Goal: Book appointment/travel/reservation

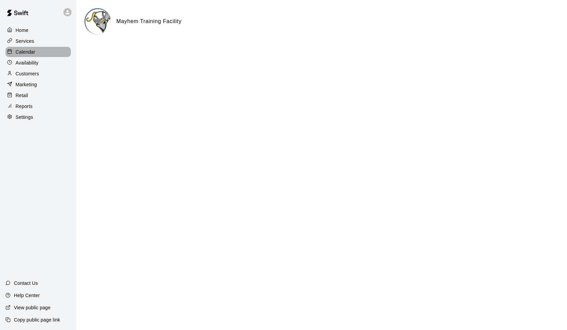
click at [27, 50] on p "Calendar" at bounding box center [26, 51] width 20 height 7
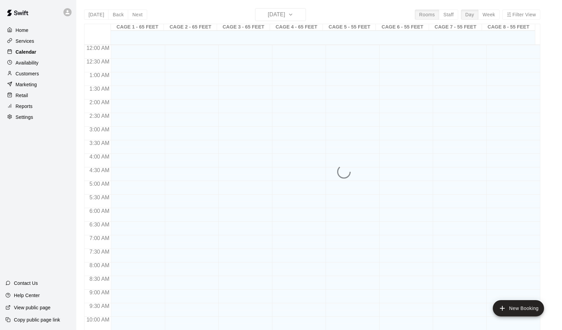
scroll to position [338, 0]
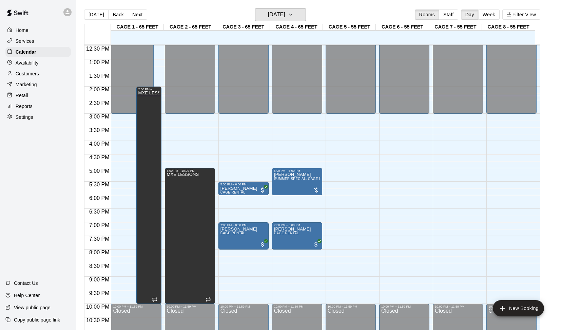
click at [293, 15] on icon "button" at bounding box center [290, 15] width 5 height 8
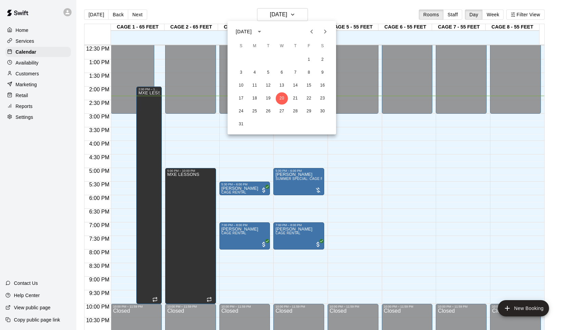
click at [322, 28] on icon "Next month" at bounding box center [325, 31] width 8 height 8
click at [311, 72] on button "7" at bounding box center [309, 72] width 12 height 12
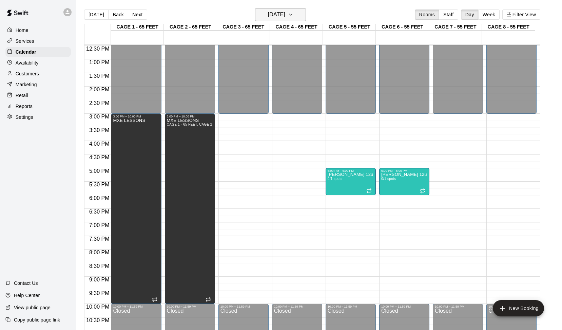
click at [293, 16] on icon "button" at bounding box center [290, 15] width 5 height 8
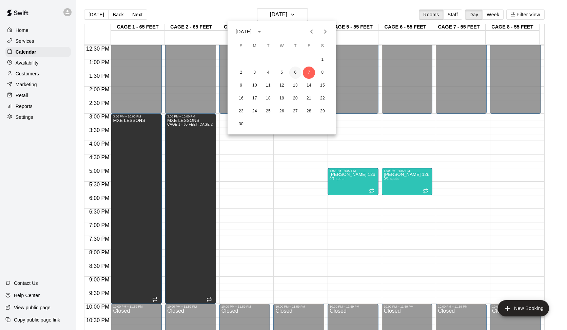
click at [297, 71] on button "6" at bounding box center [295, 72] width 12 height 12
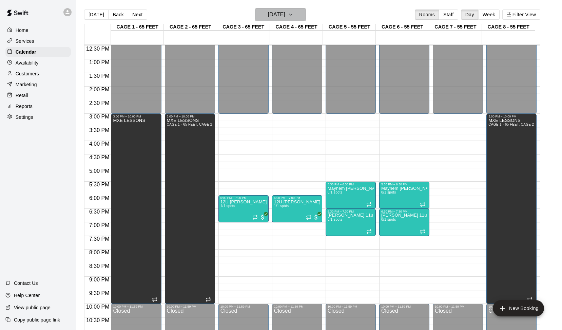
click at [293, 15] on icon "button" at bounding box center [290, 15] width 5 height 8
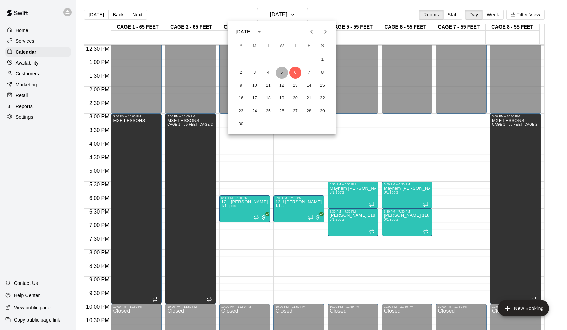
click at [283, 72] on button "5" at bounding box center [282, 72] width 12 height 12
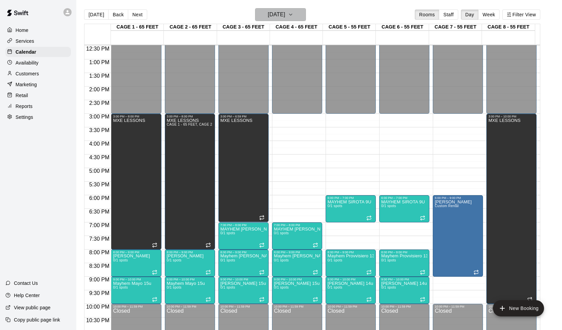
click at [293, 13] on icon "button" at bounding box center [290, 15] width 5 height 8
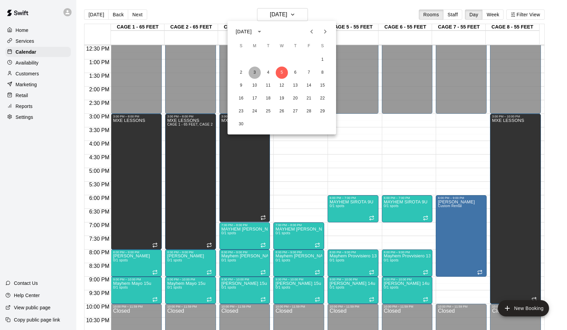
click at [254, 70] on button "3" at bounding box center [255, 72] width 12 height 12
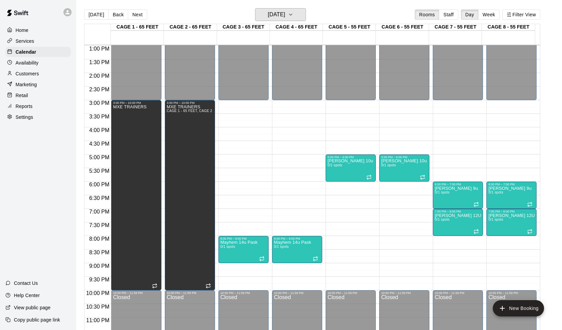
scroll to position [359, 0]
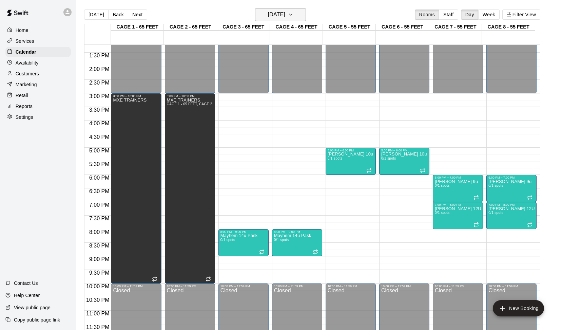
click at [293, 17] on icon "button" at bounding box center [290, 15] width 5 height 8
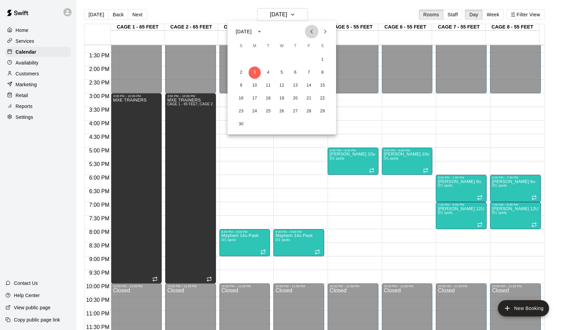
click at [309, 29] on icon "Previous month" at bounding box center [312, 31] width 8 height 8
click at [269, 71] on button "9" at bounding box center [268, 72] width 12 height 12
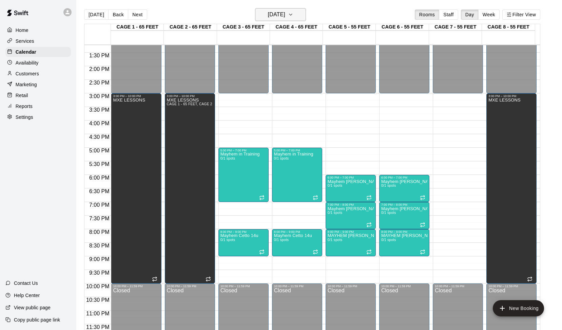
click at [293, 15] on icon "button" at bounding box center [290, 15] width 5 height 8
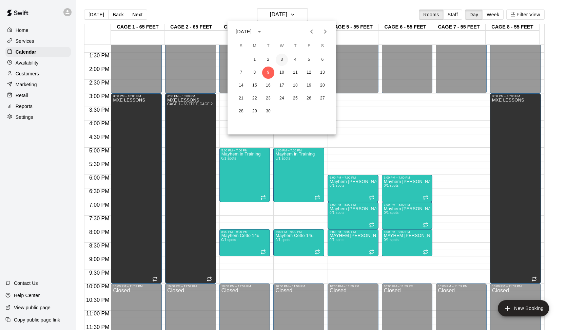
click at [281, 58] on button "3" at bounding box center [282, 60] width 12 height 12
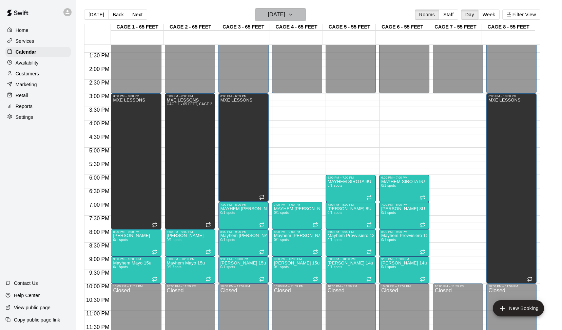
click at [293, 18] on icon "button" at bounding box center [290, 15] width 5 height 8
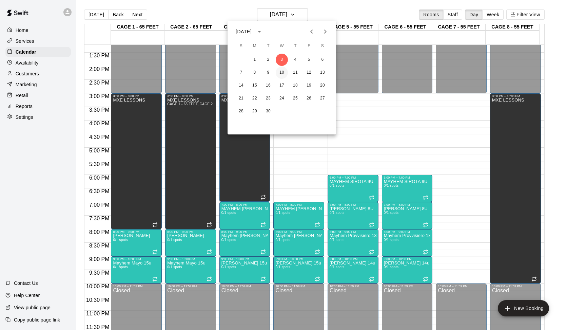
click at [281, 71] on button "10" at bounding box center [282, 72] width 12 height 12
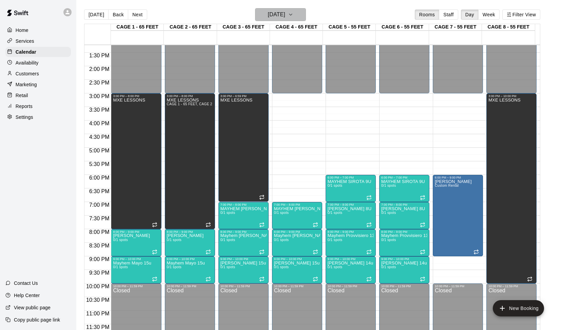
click at [293, 18] on icon "button" at bounding box center [290, 15] width 5 height 8
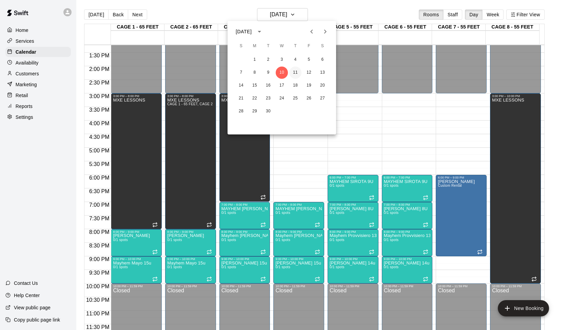
click at [295, 70] on button "11" at bounding box center [295, 72] width 12 height 12
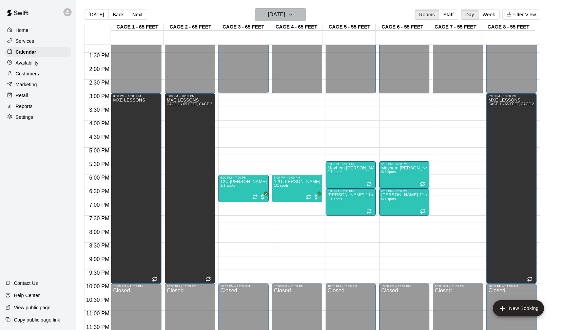
click at [293, 18] on icon "button" at bounding box center [290, 15] width 5 height 8
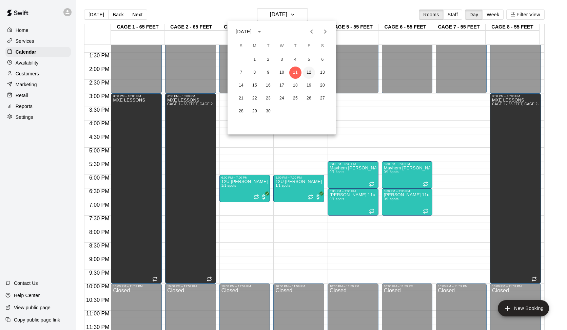
click at [309, 76] on button "12" at bounding box center [309, 72] width 12 height 12
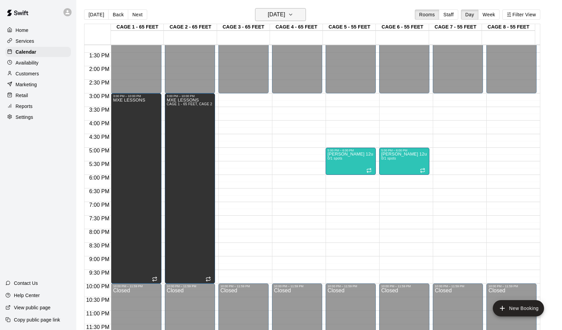
click at [303, 14] on button "[DATE]" at bounding box center [280, 14] width 51 height 13
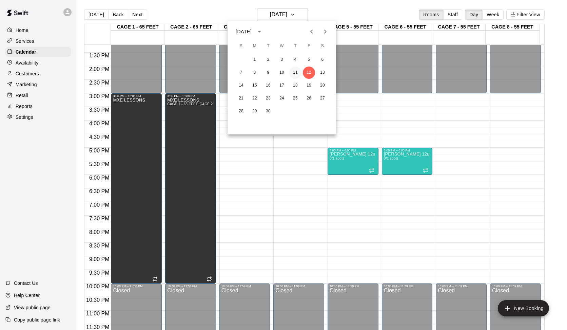
click at [295, 73] on button "11" at bounding box center [295, 72] width 12 height 12
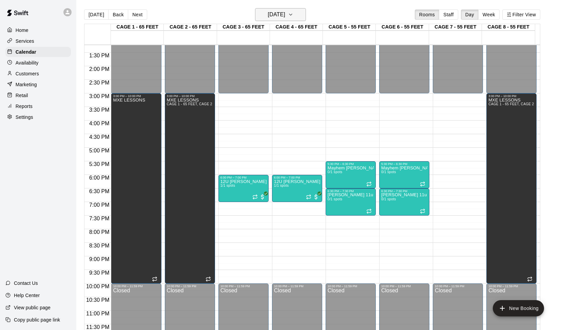
click at [293, 16] on icon "button" at bounding box center [290, 15] width 5 height 8
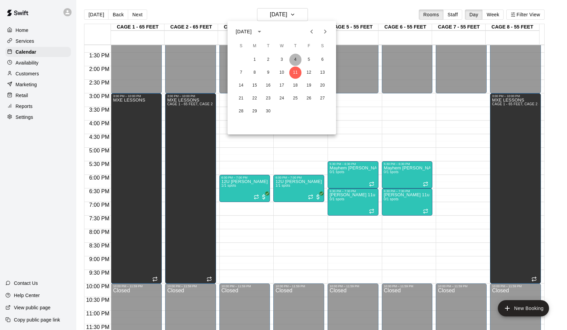
click at [296, 58] on button "4" at bounding box center [295, 60] width 12 height 12
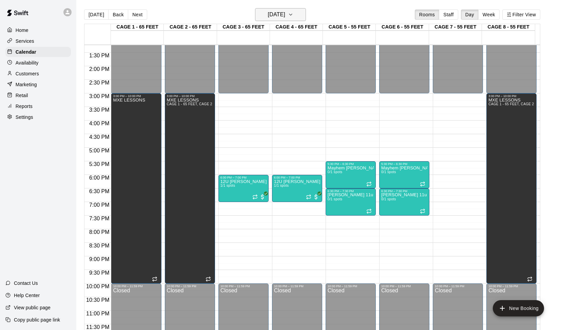
click at [292, 15] on icon "button" at bounding box center [290, 14] width 3 height 1
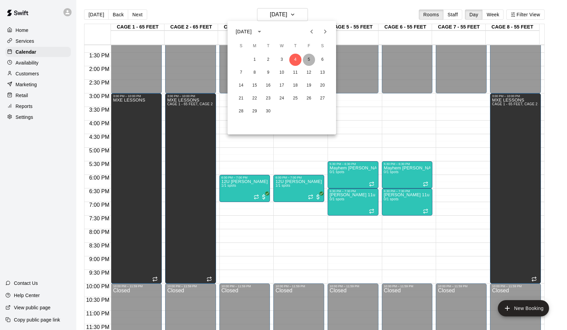
click at [308, 59] on button "5" at bounding box center [309, 60] width 12 height 12
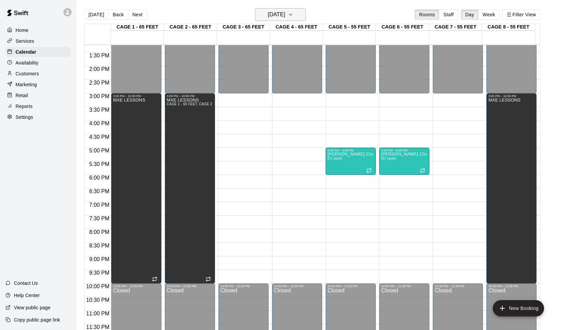
click at [293, 13] on icon "button" at bounding box center [290, 15] width 5 height 8
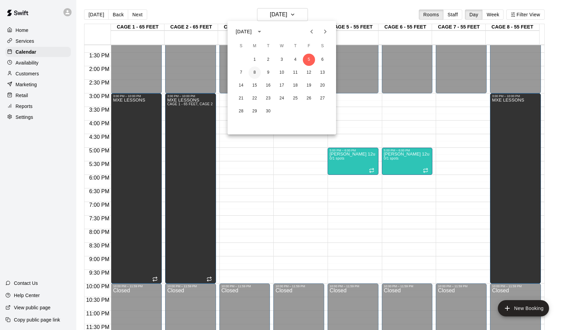
click at [254, 72] on button "8" at bounding box center [255, 72] width 12 height 12
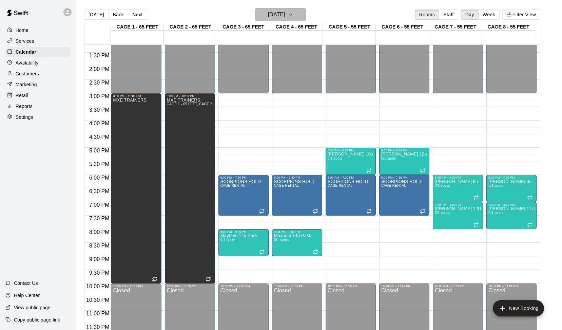
click at [305, 13] on button "[DATE]" at bounding box center [280, 14] width 51 height 13
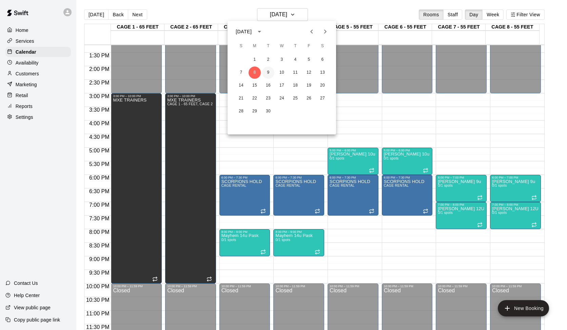
click at [270, 72] on button "9" at bounding box center [268, 72] width 12 height 12
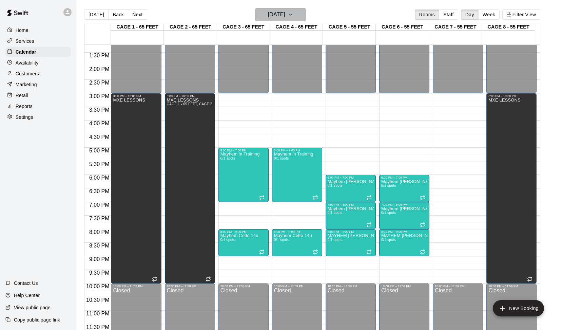
click at [292, 15] on icon "button" at bounding box center [290, 14] width 3 height 1
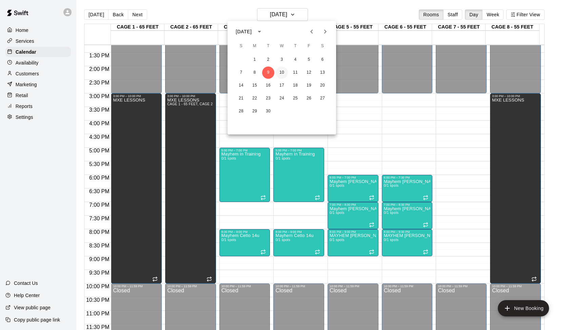
click at [282, 70] on button "10" at bounding box center [282, 72] width 12 height 12
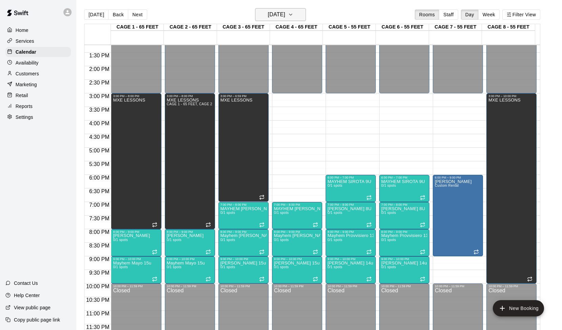
click at [293, 14] on icon "button" at bounding box center [290, 15] width 5 height 8
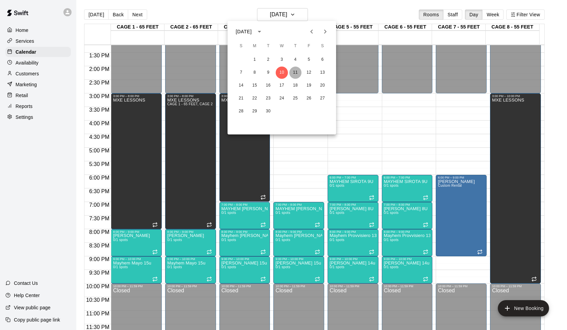
click at [296, 69] on button "11" at bounding box center [295, 72] width 12 height 12
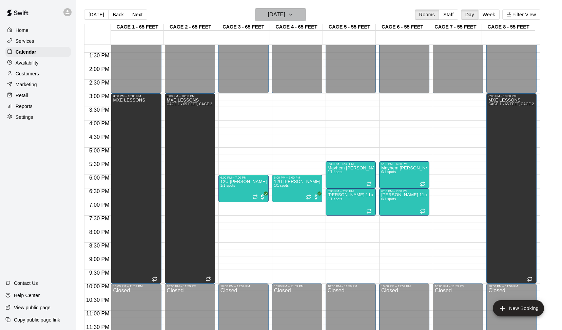
click at [293, 17] on icon "button" at bounding box center [290, 15] width 5 height 8
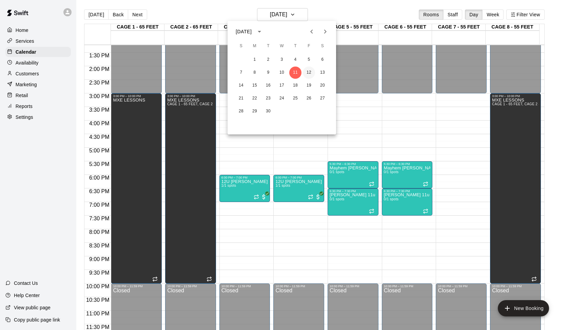
click at [308, 68] on button "12" at bounding box center [309, 72] width 12 height 12
